Goal: Transaction & Acquisition: Purchase product/service

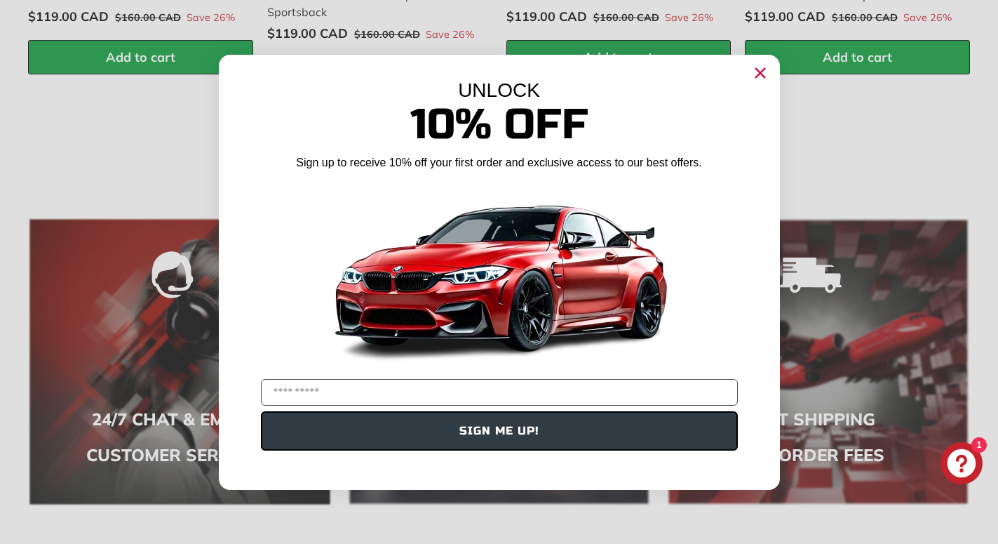
scroll to position [2362, 0]
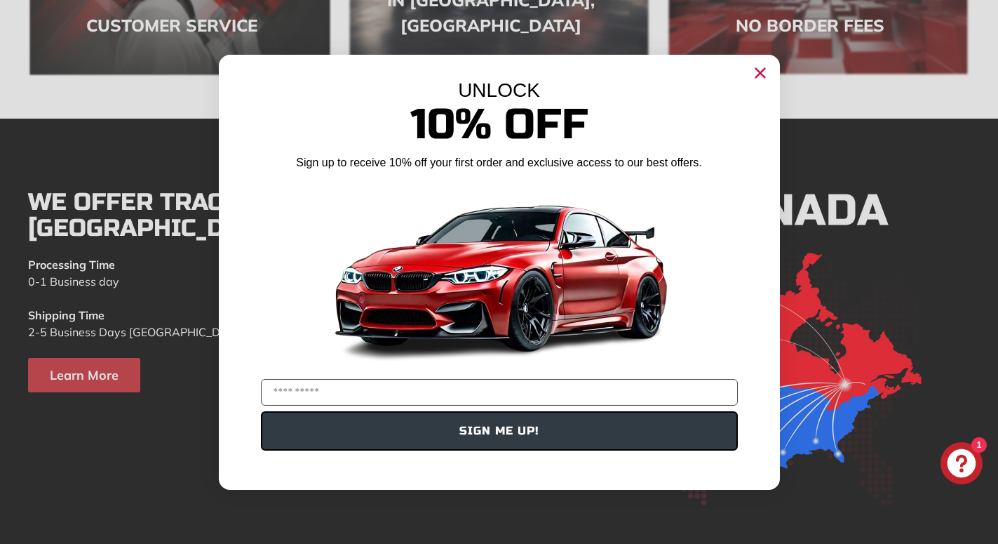
click at [759, 74] on icon "Close dialog" at bounding box center [760, 72] width 9 height 9
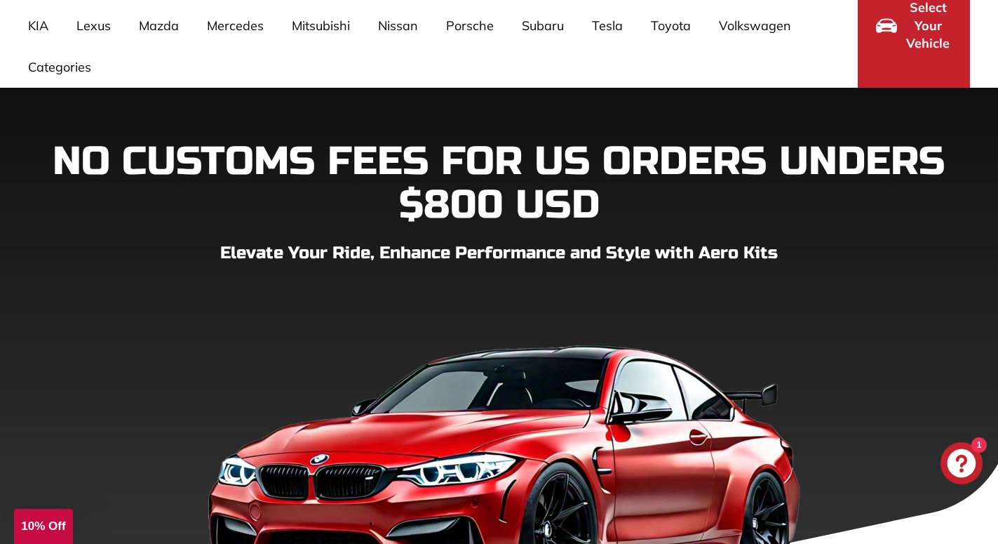
scroll to position [0, 0]
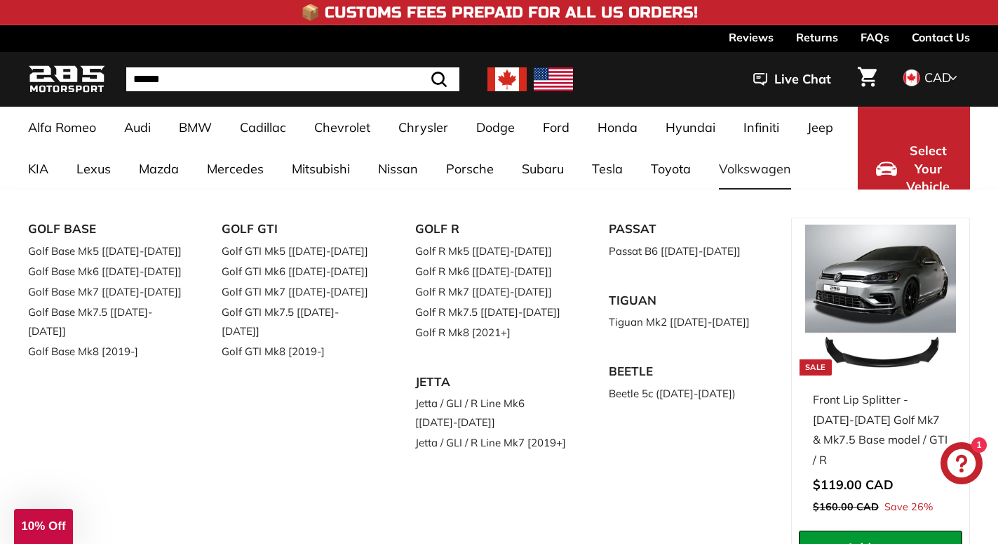
click at [761, 164] on link "Volkswagen" at bounding box center [755, 168] width 100 height 41
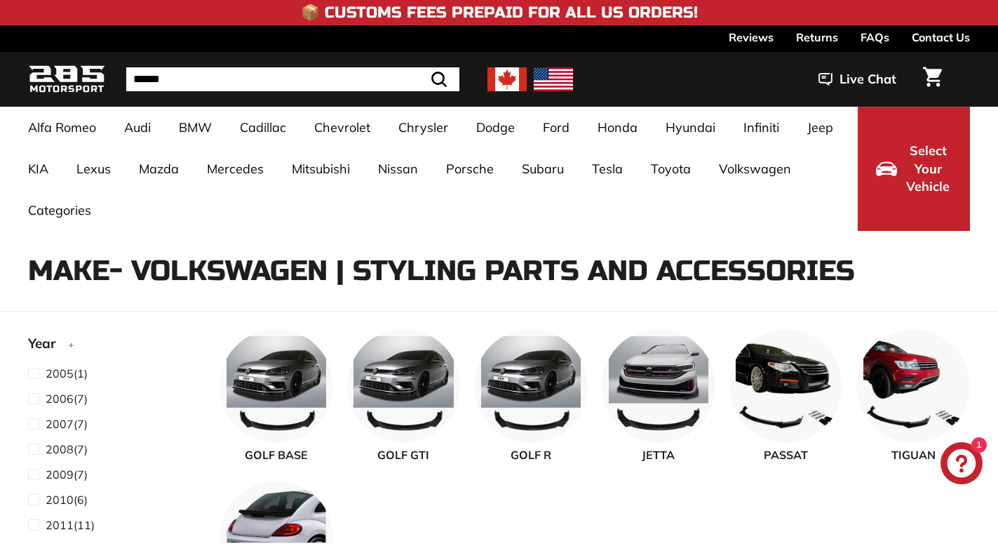
select select "**********"
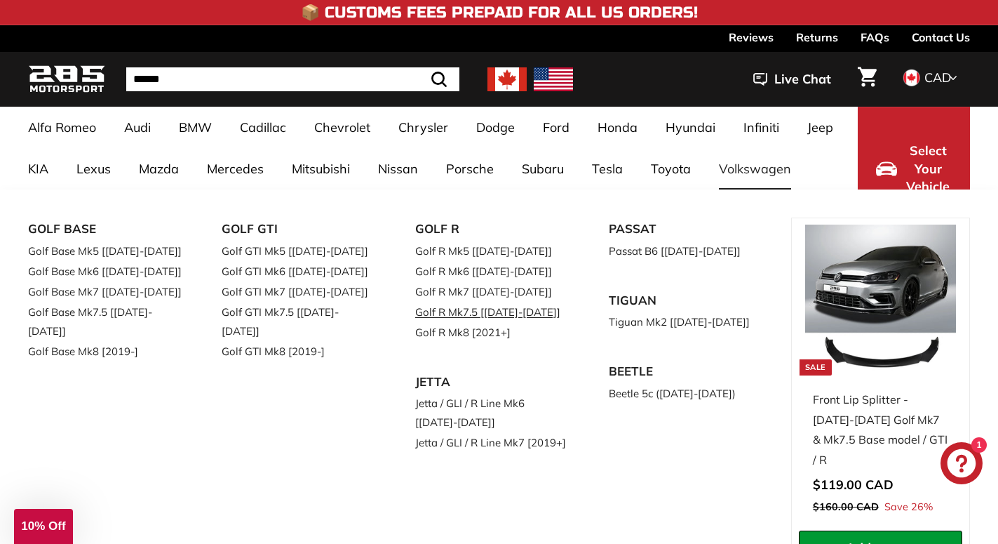
click at [482, 310] on link "Golf R Mk7.5 [[DATE]-[DATE]]" at bounding box center [492, 312] width 154 height 20
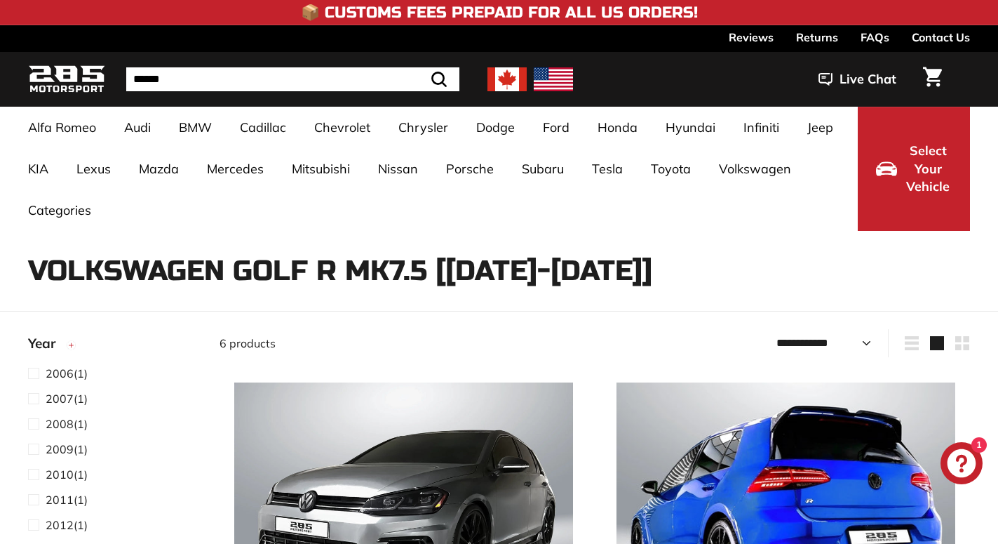
select select "**********"
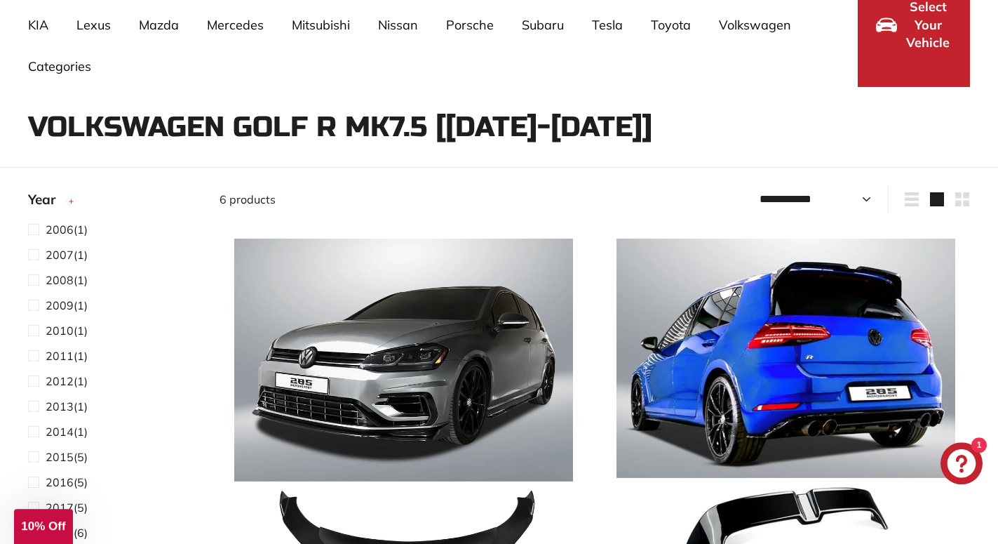
scroll to position [215, 0]
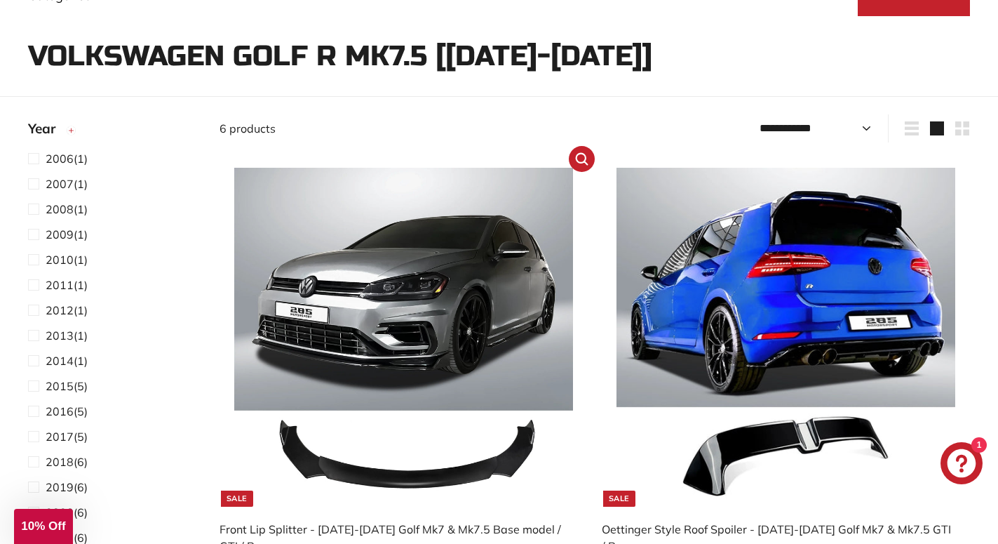
click at [413, 347] on img at bounding box center [403, 337] width 339 height 339
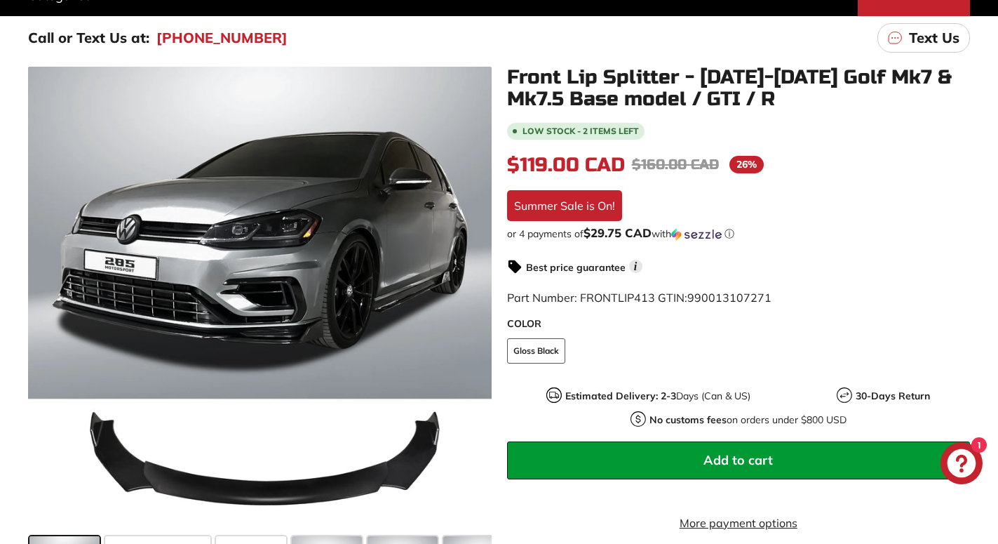
scroll to position [429, 0]
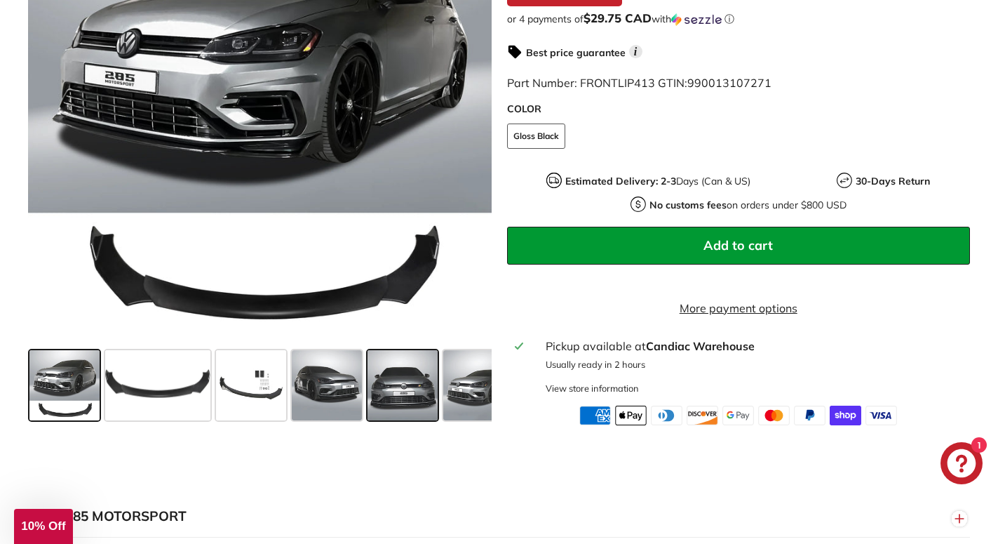
click at [410, 406] on span at bounding box center [403, 384] width 70 height 70
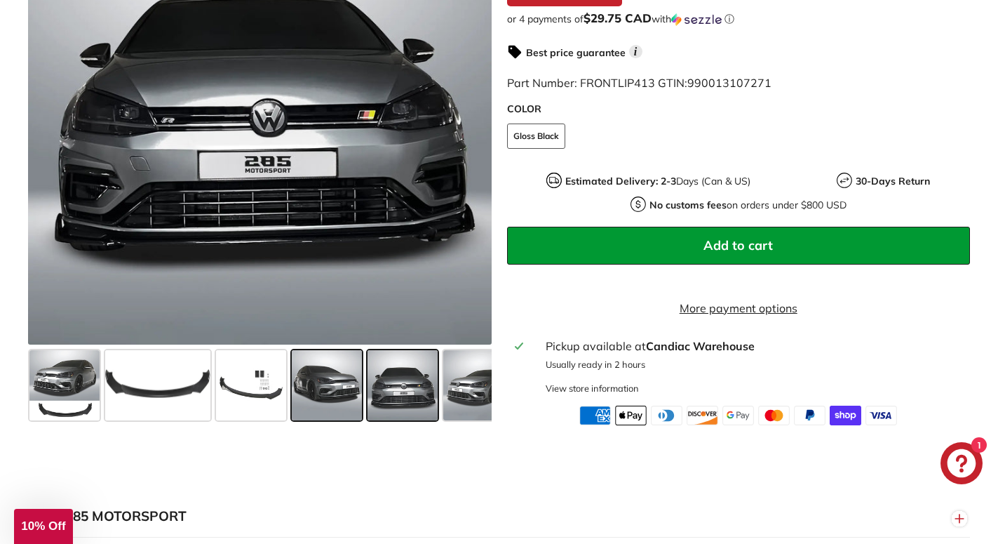
click at [350, 405] on span at bounding box center [327, 384] width 70 height 70
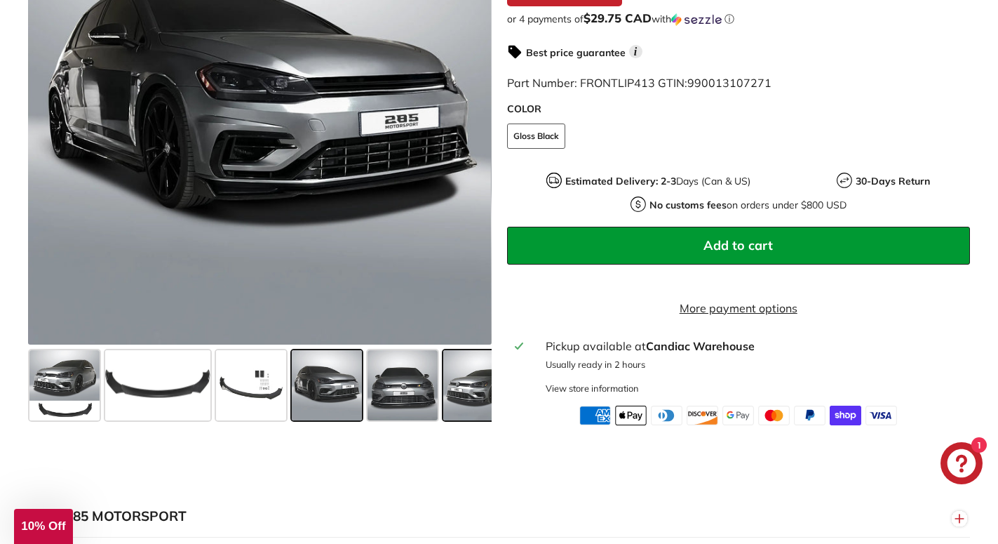
click at [469, 397] on span at bounding box center [478, 384] width 70 height 70
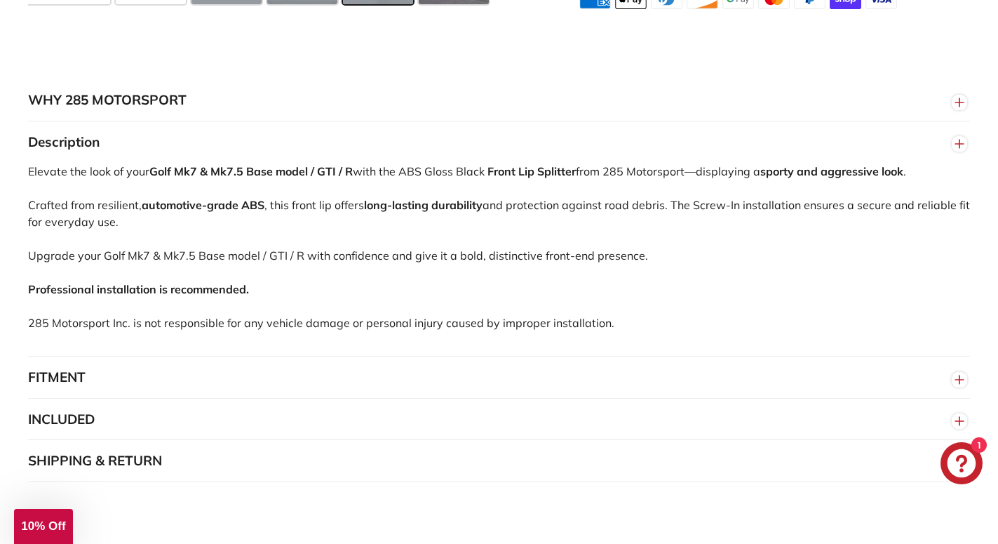
scroll to position [930, 0]
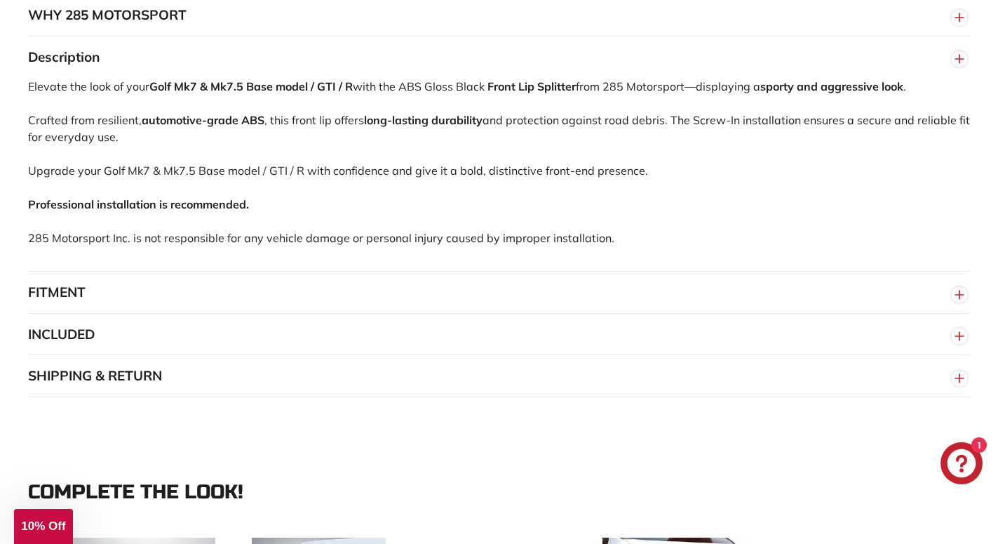
click at [67, 301] on button "FITMENT" at bounding box center [499, 293] width 942 height 42
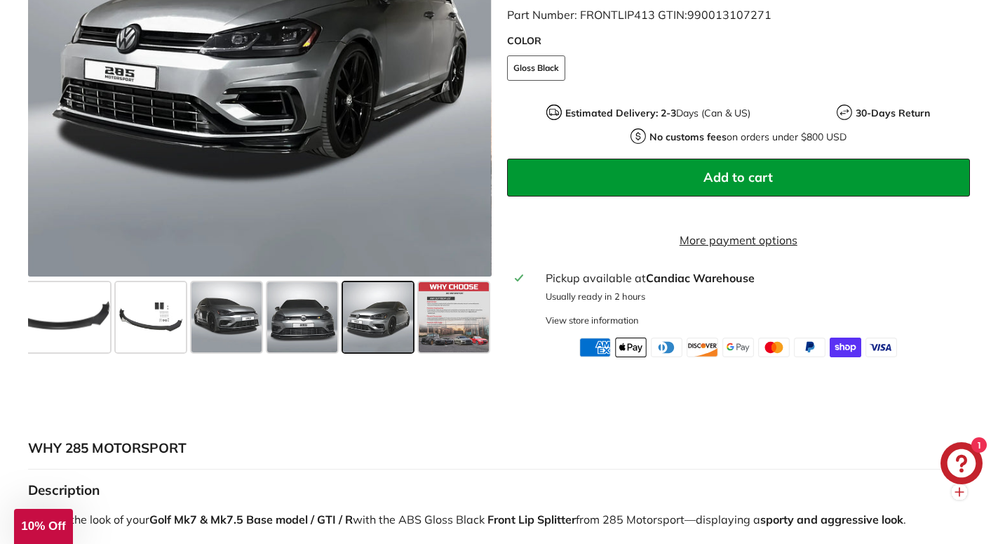
scroll to position [501, 0]
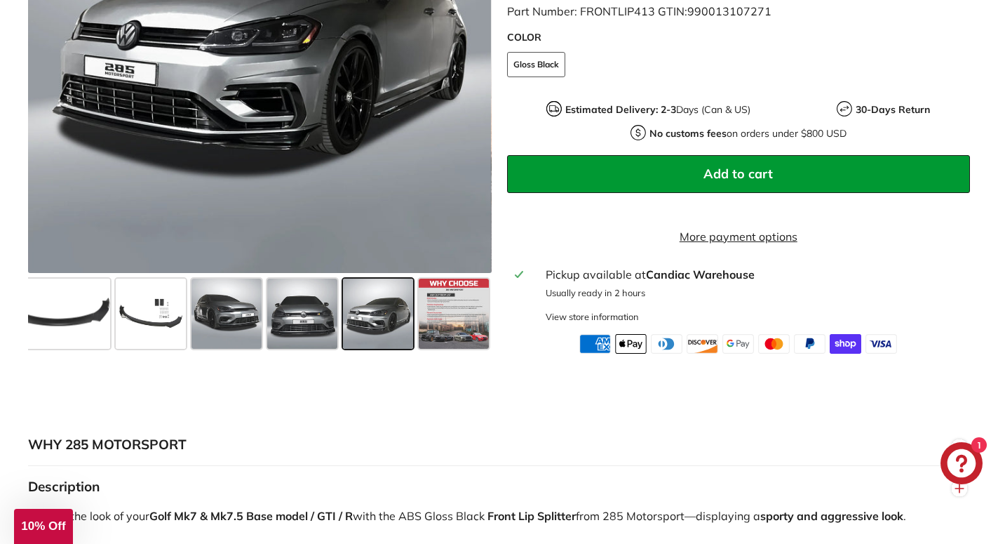
click at [389, 333] on span at bounding box center [378, 313] width 70 height 70
click at [314, 325] on span at bounding box center [302, 313] width 70 height 70
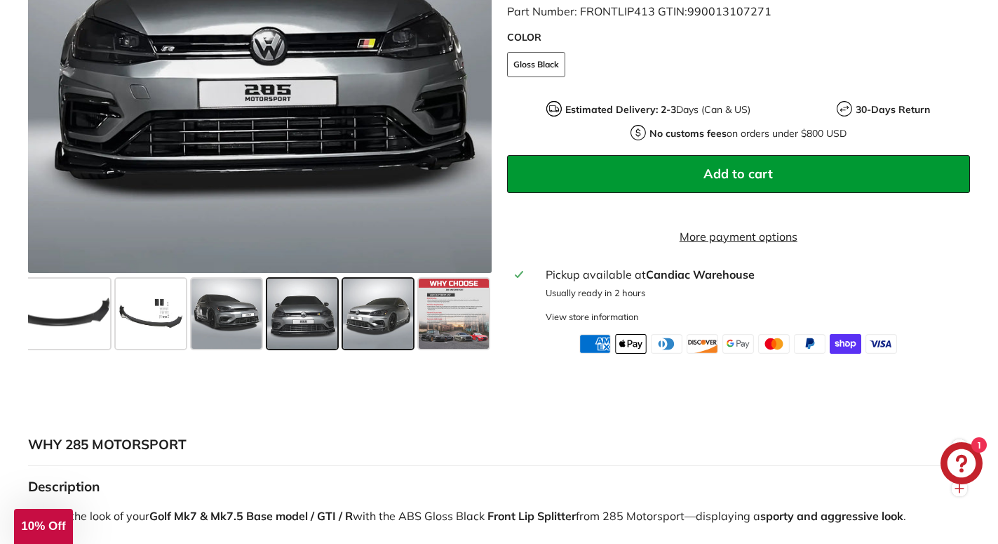
click at [378, 334] on span at bounding box center [378, 313] width 70 height 70
